Goal: Complete application form

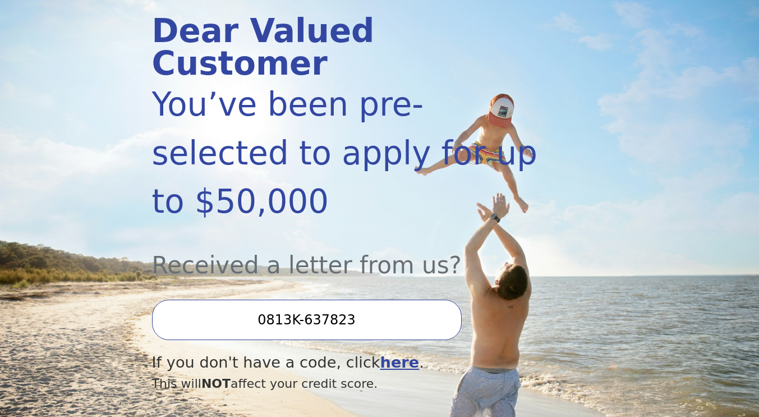
scroll to position [149, 0]
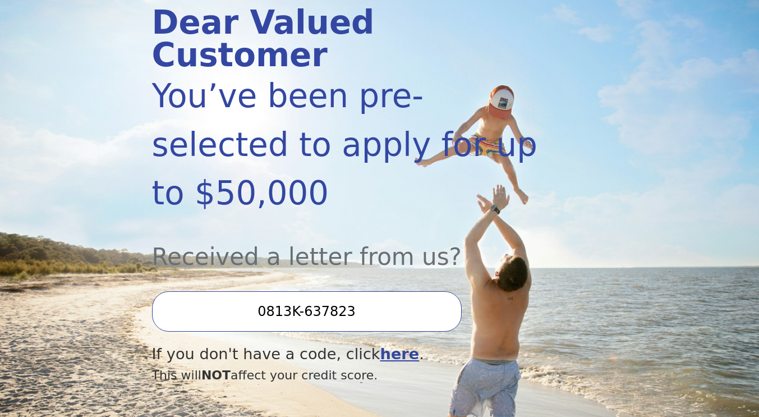
click at [358, 291] on input "0813K-637823" at bounding box center [307, 311] width 310 height 40
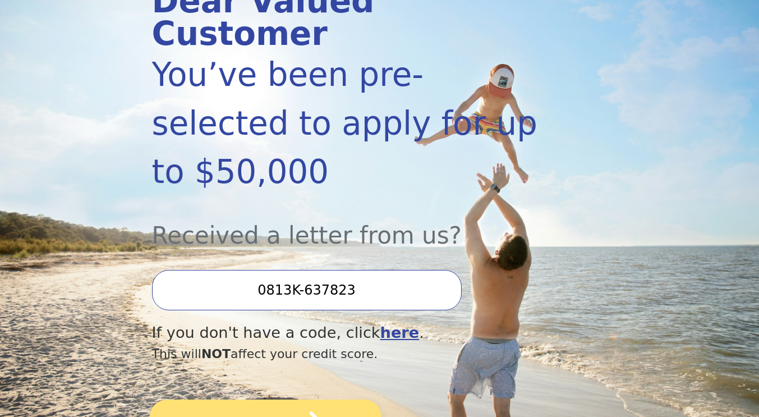
scroll to position [205, 0]
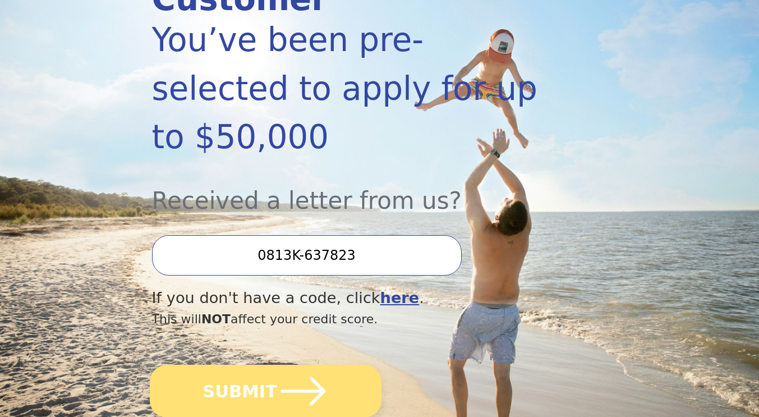
click at [296, 365] on icon "submit" at bounding box center [303, 391] width 52 height 52
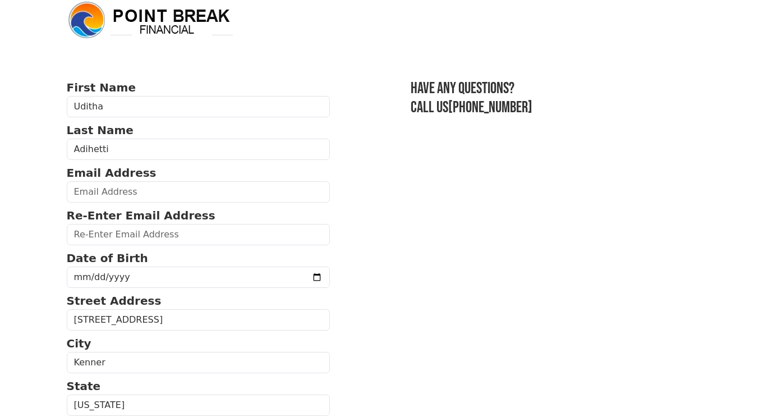
scroll to position [19, 0]
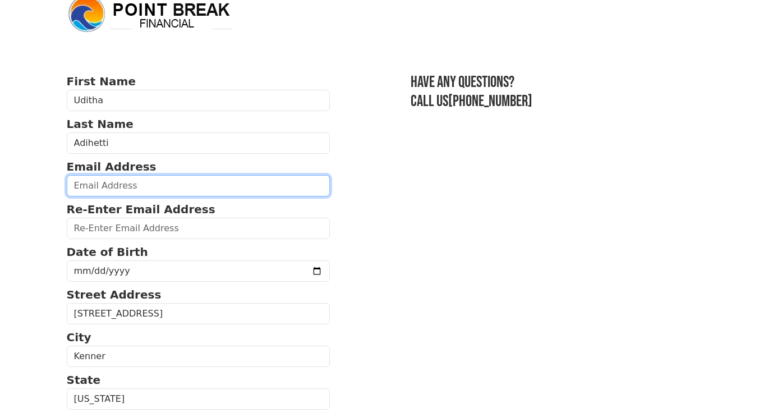
click at [94, 187] on input "email" at bounding box center [199, 185] width 264 height 21
type input "[EMAIL_ADDRESS][DOMAIN_NAME]"
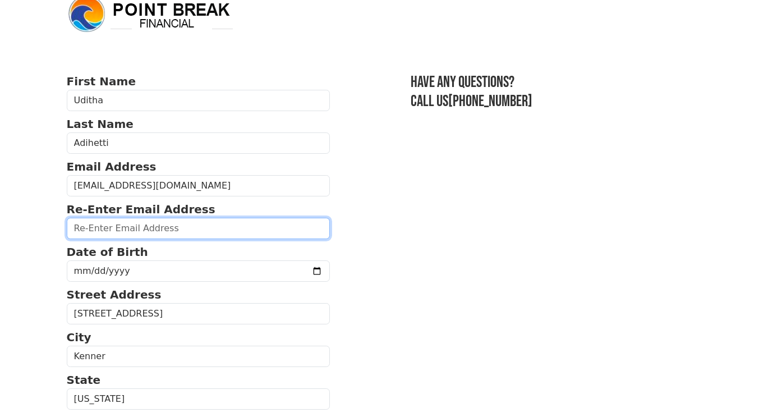
click at [79, 229] on input "email" at bounding box center [199, 228] width 264 height 21
type input "[EMAIL_ADDRESS][DOMAIN_NAME]"
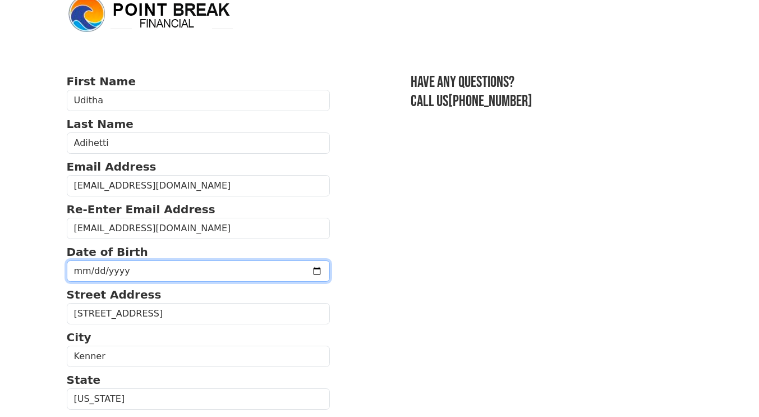
click at [76, 270] on input "date" at bounding box center [199, 270] width 264 height 21
type input "[DATE]"
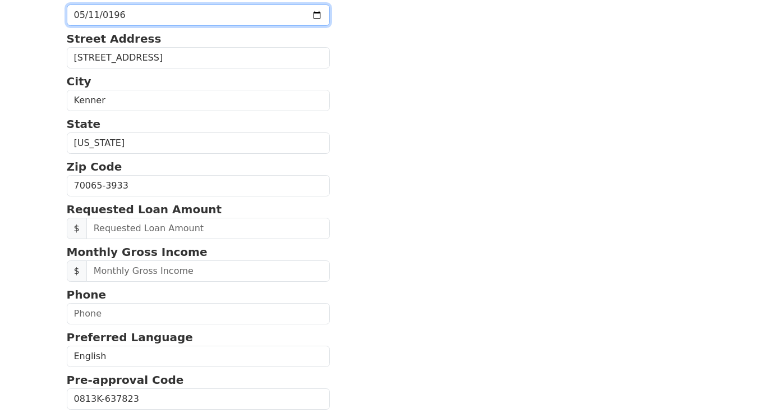
scroll to position [280, 0]
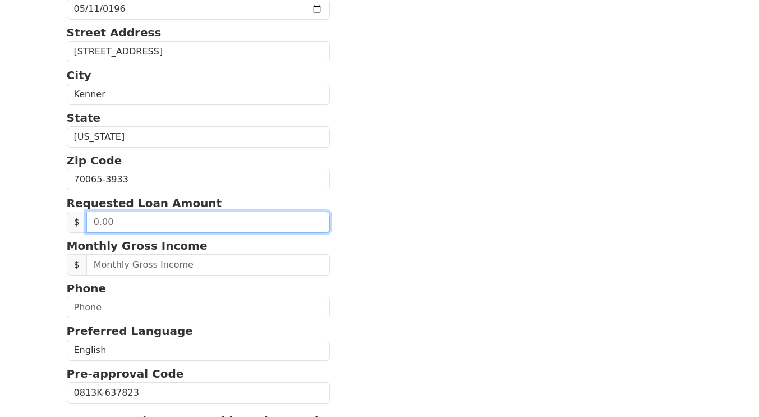
click at [120, 227] on input "text" at bounding box center [208, 221] width 244 height 21
type input "20,000.00"
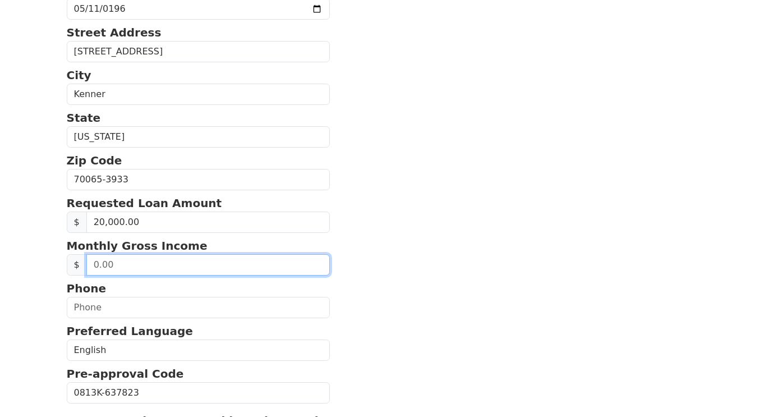
click at [160, 264] on input "text" at bounding box center [208, 264] width 244 height 21
type input "120,000.00"
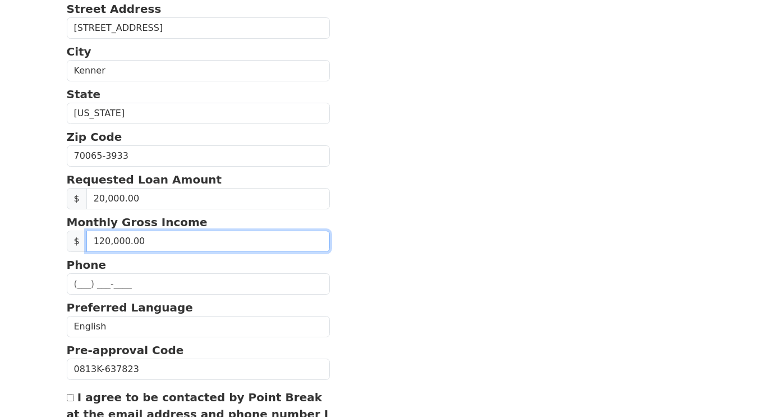
scroll to position [317, 0]
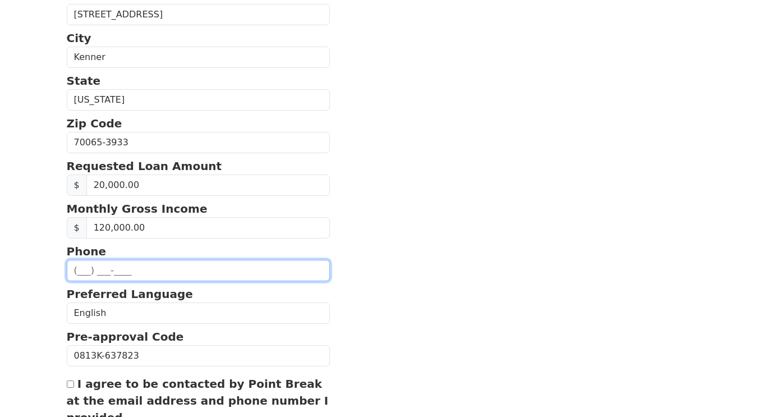
click at [139, 268] on input "text" at bounding box center [199, 270] width 264 height 21
type input "[PHONE_NUMBER]"
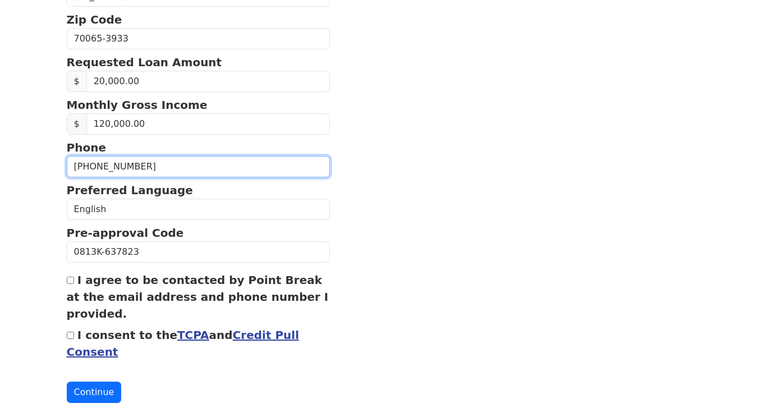
scroll to position [430, 0]
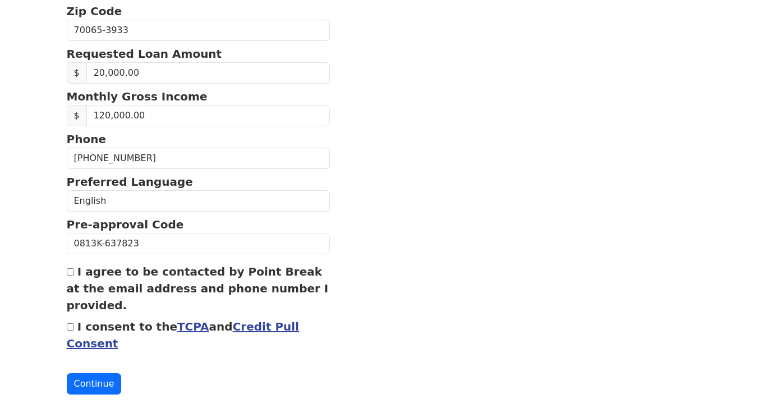
click at [73, 270] on div "I agree to be contacted by Point Break at the email address and phone number I …" at bounding box center [199, 288] width 264 height 50
click at [71, 272] on input "I agree to be contacted by Point Break at the email address and phone number I …" at bounding box center [70, 271] width 7 height 7
checkbox input "true"
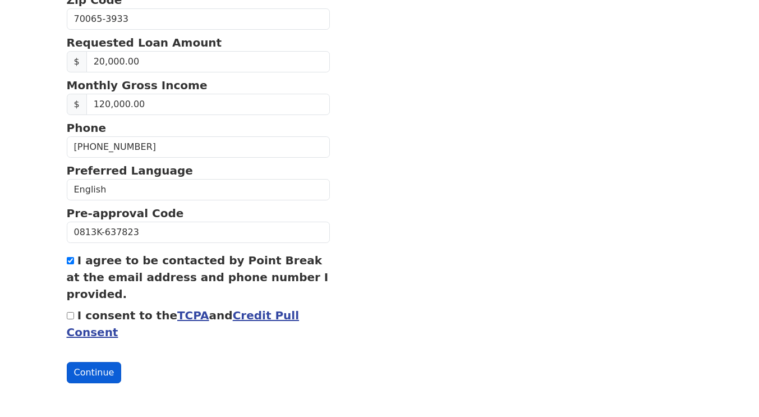
click at [94, 373] on button "Continue" at bounding box center [94, 372] width 55 height 21
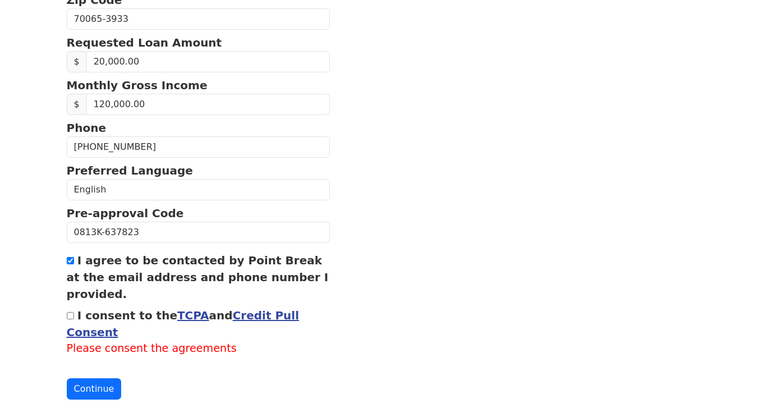
click at [243, 320] on link "Credit Pull Consent" at bounding box center [183, 323] width 233 height 30
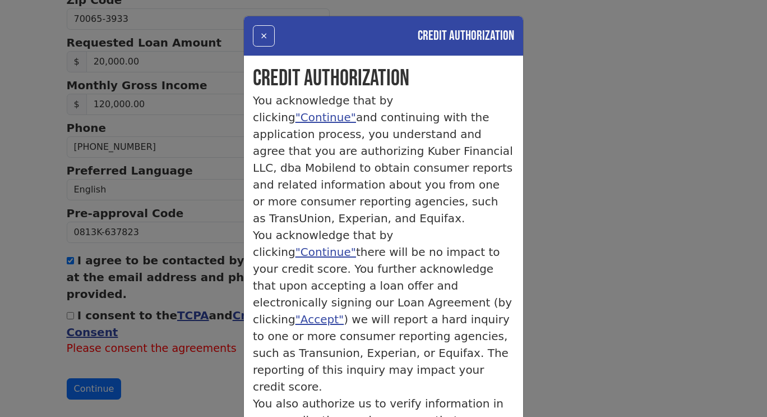
click at [608, 123] on div "× Credit Authorization Credit Authorization You acknowledge that by clicking "C…" at bounding box center [383, 208] width 767 height 417
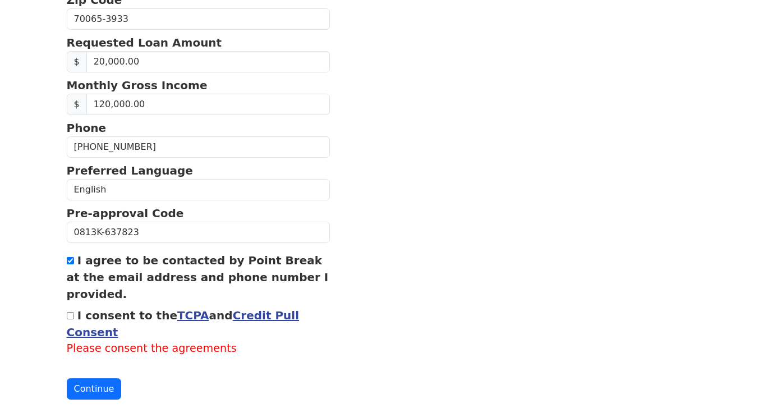
click at [71, 314] on input "I consent to the TCPA and Credit Pull Consent" at bounding box center [70, 315] width 7 height 7
checkbox input "true"
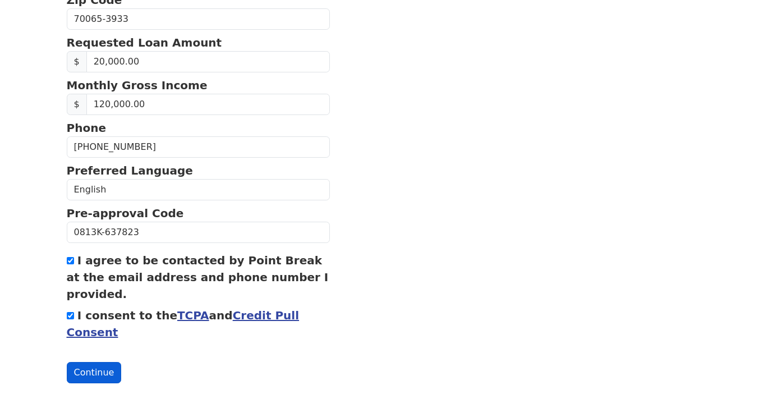
click at [102, 371] on button "Continue" at bounding box center [94, 372] width 55 height 21
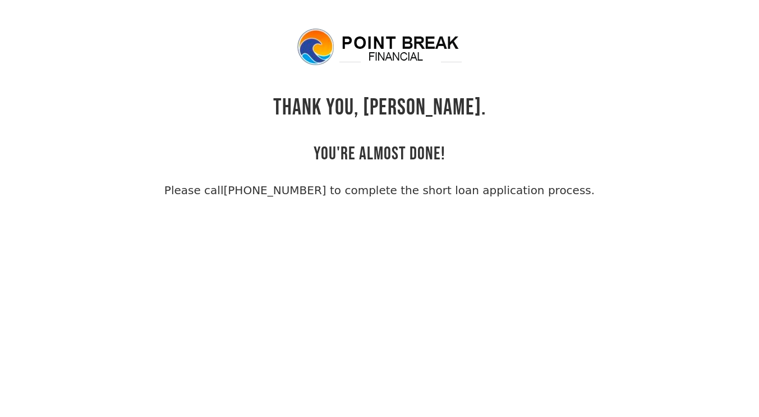
click at [321, 188] on link "[PHONE_NUMBER] to complete the short loan application process." at bounding box center [408, 189] width 371 height 13
